Goal: Task Accomplishment & Management: Manage account settings

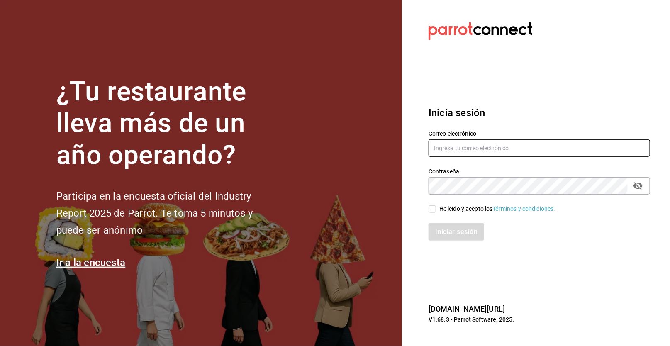
click at [505, 148] on input "text" at bounding box center [538, 147] width 221 height 17
type input "erickraa@gmail.com"
click at [430, 210] on input "He leído y acepto los Términos y condiciones." at bounding box center [431, 208] width 7 height 7
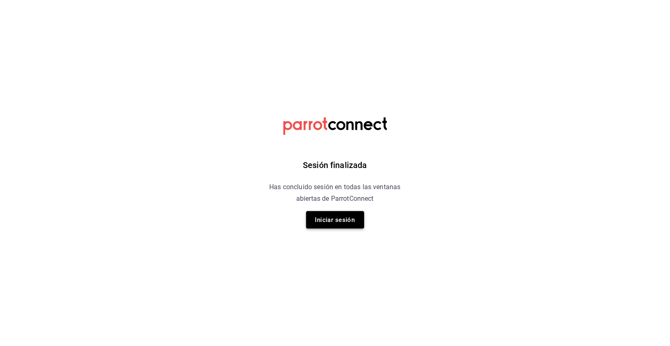
click at [336, 220] on button "Iniciar sesión" at bounding box center [335, 219] width 58 height 17
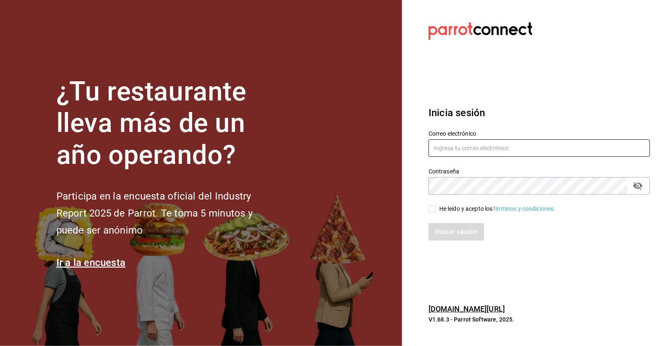
click at [557, 153] on input "text" at bounding box center [538, 147] width 221 height 17
type input "erickraa@gmail.com"
click at [433, 212] on input "He leído y acepto los Términos y condiciones." at bounding box center [431, 208] width 7 height 7
checkbox input "true"
click at [464, 231] on button "Iniciar sesión" at bounding box center [456, 231] width 56 height 17
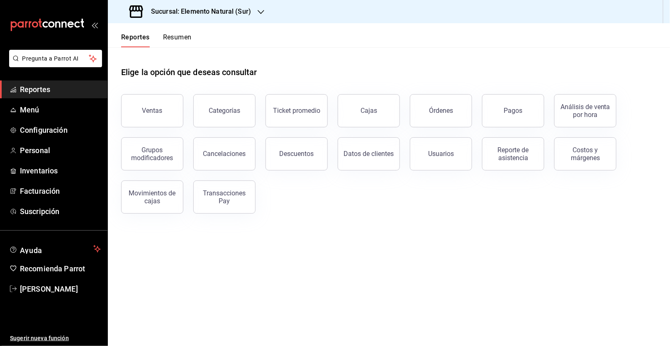
click at [174, 37] on button "Resumen" at bounding box center [177, 40] width 29 height 14
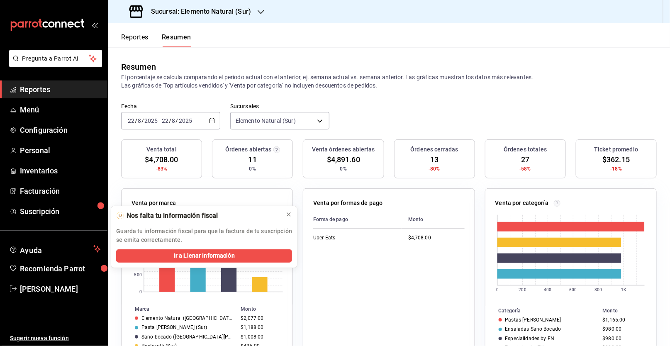
click at [215, 8] on h3 "Sucursal: Elemento Natural (Sur)" at bounding box center [197, 12] width 107 height 10
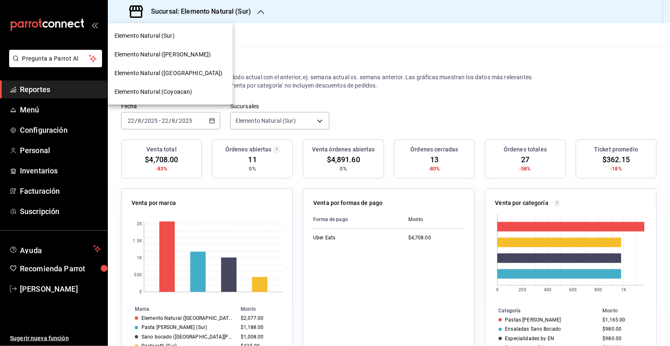
click at [190, 93] on span "Elemento Natural (Coyoacan)" at bounding box center [153, 92] width 78 height 9
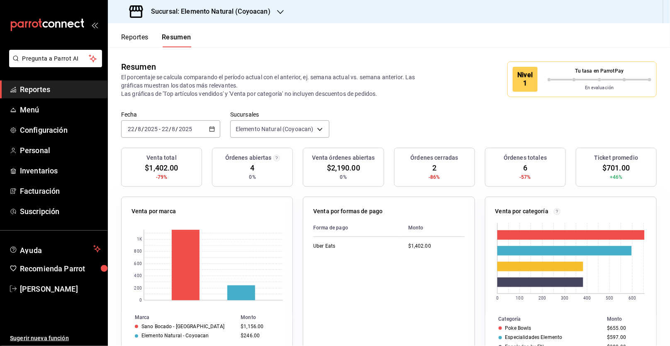
click at [283, 6] on div "Sucursal: Elemento Natural (Coyoacan)" at bounding box center [200, 11] width 173 height 23
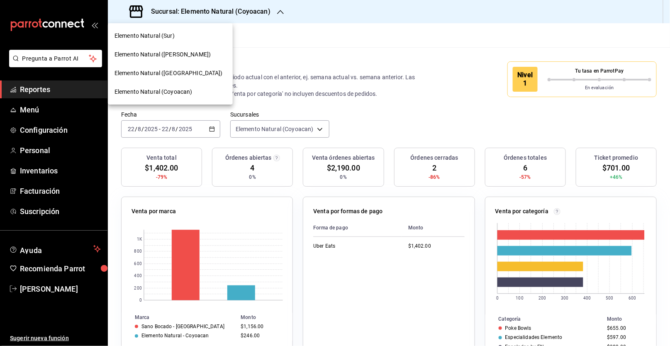
click at [206, 58] on div "Elemento Natural (Polanco)" at bounding box center [170, 54] width 112 height 9
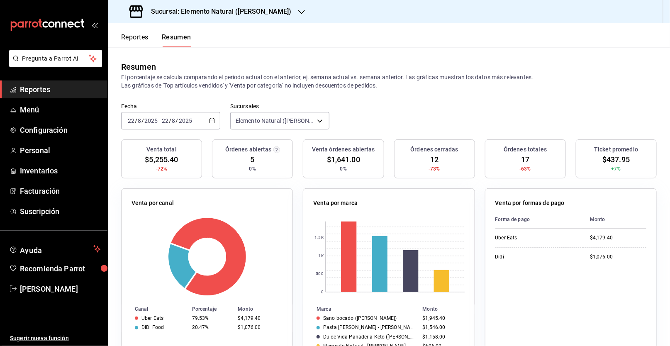
click at [260, 11] on h3 "Sucursal: Elemento Natural (Polanco)" at bounding box center [217, 12] width 147 height 10
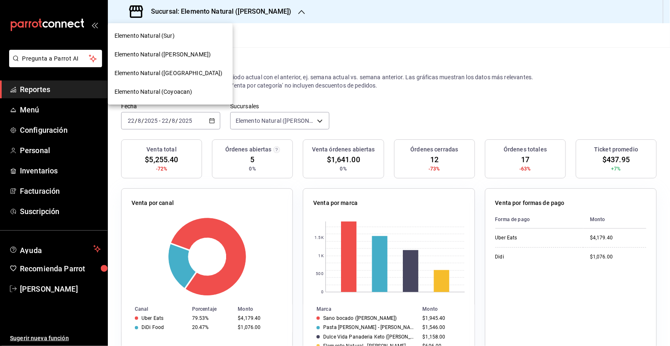
click at [200, 90] on div "Elemento Natural (Coyoacan)" at bounding box center [170, 92] width 112 height 9
